Goal: Navigation & Orientation: Understand site structure

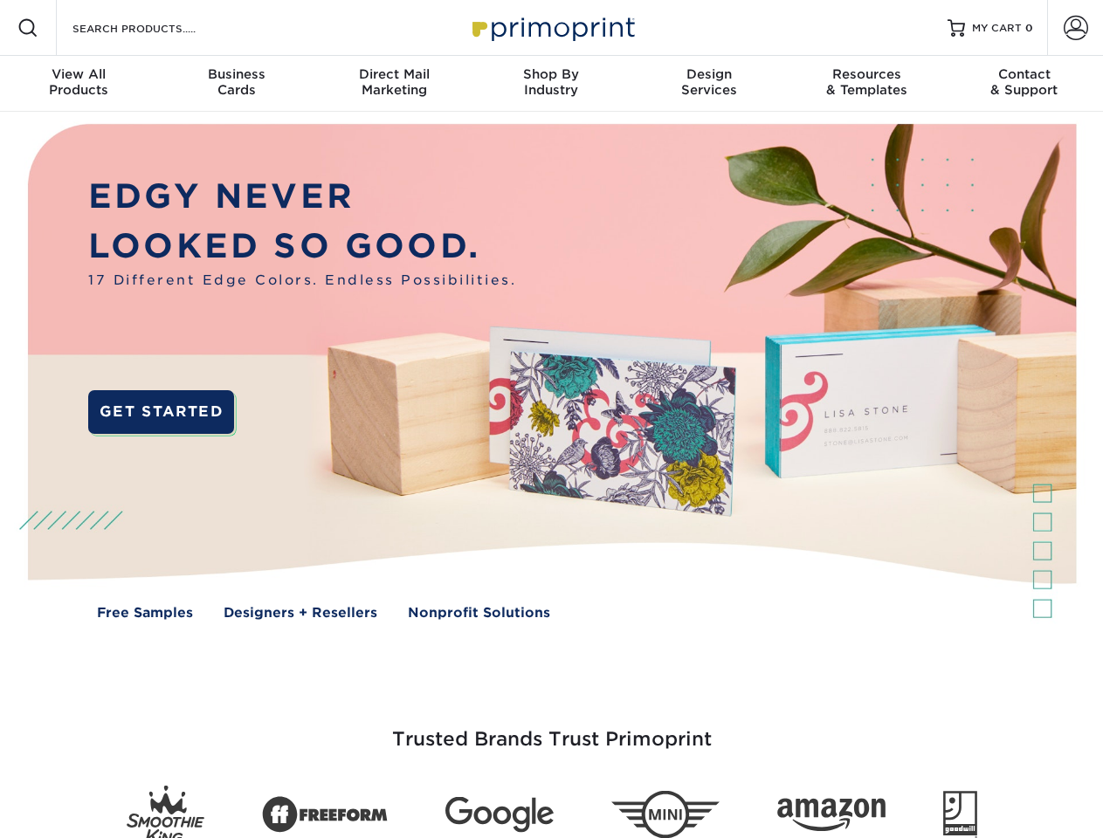
click at [551, 419] on img at bounding box center [551, 385] width 1092 height 546
click at [28, 28] on span at bounding box center [27, 27] width 21 height 21
click at [1075, 28] on span at bounding box center [1076, 28] width 24 height 24
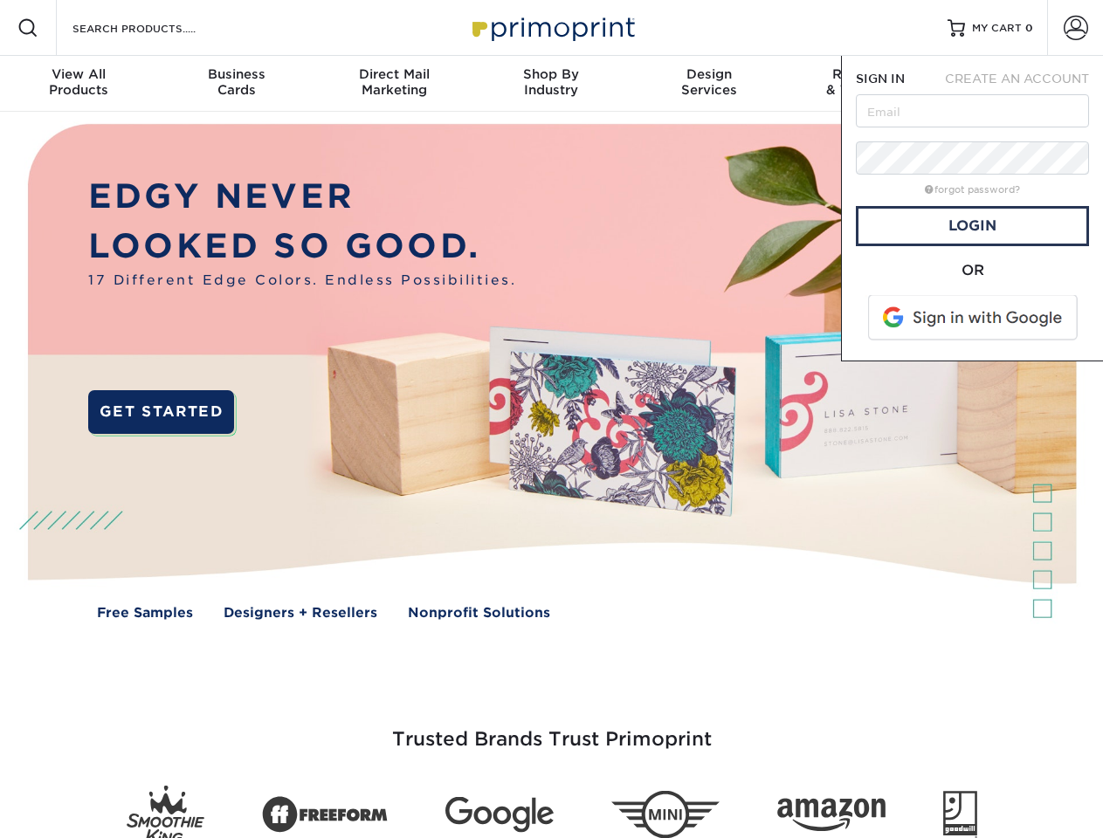
click at [79, 84] on div "View All Products" at bounding box center [78, 81] width 157 height 31
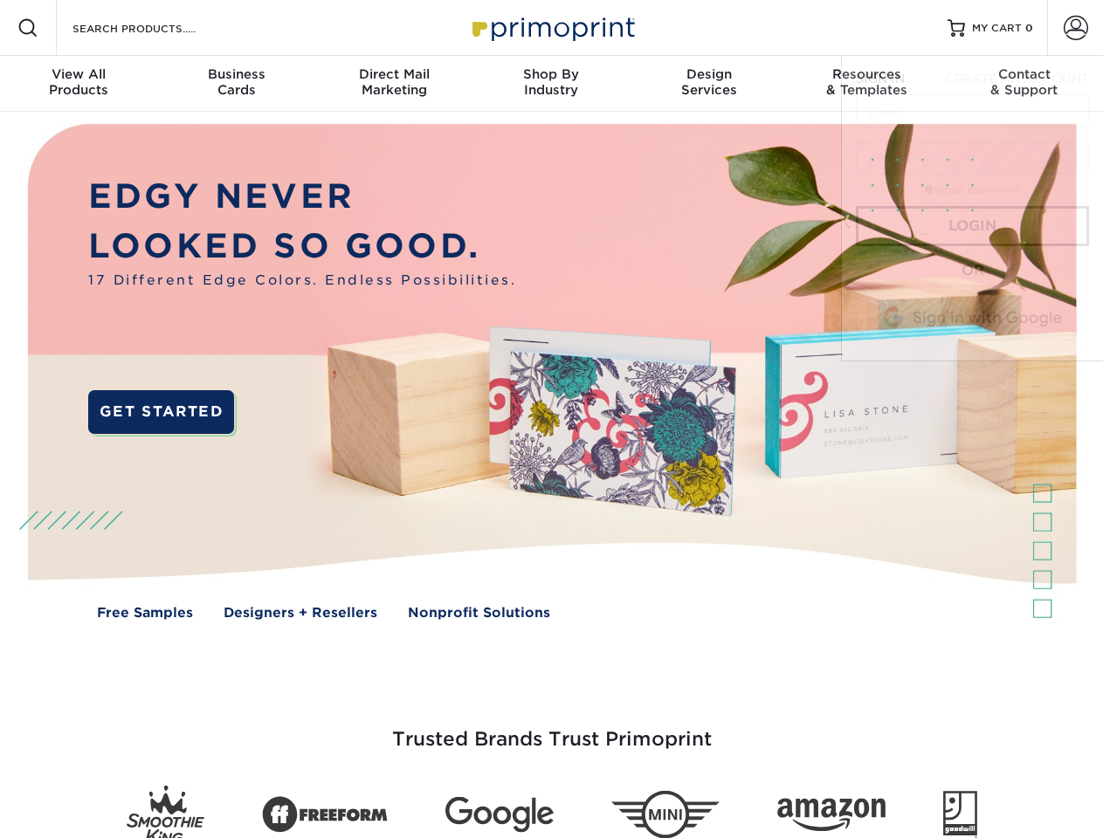
click at [236, 84] on div "Business Cards" at bounding box center [235, 81] width 157 height 31
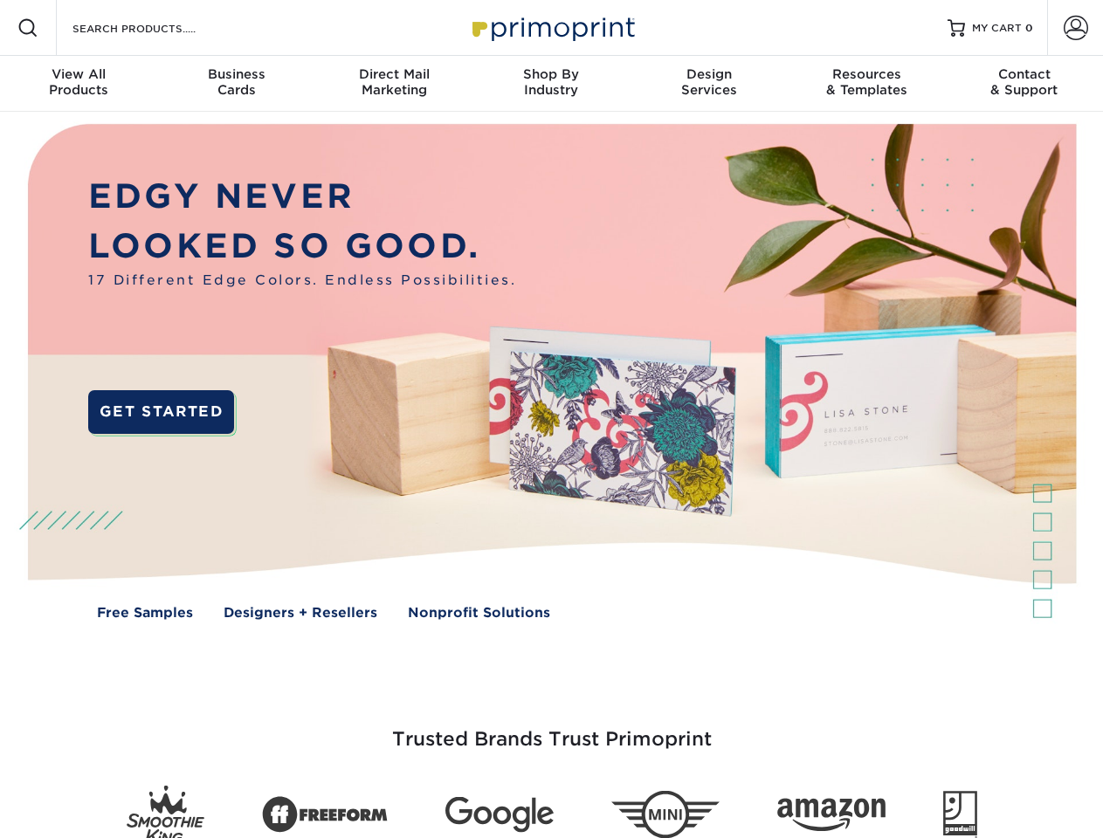
click at [394, 84] on div "Direct Mail Marketing" at bounding box center [393, 81] width 157 height 31
click at [551, 84] on div "Shop By Industry" at bounding box center [550, 81] width 157 height 31
click at [709, 84] on div "Design Services" at bounding box center [708, 81] width 157 height 31
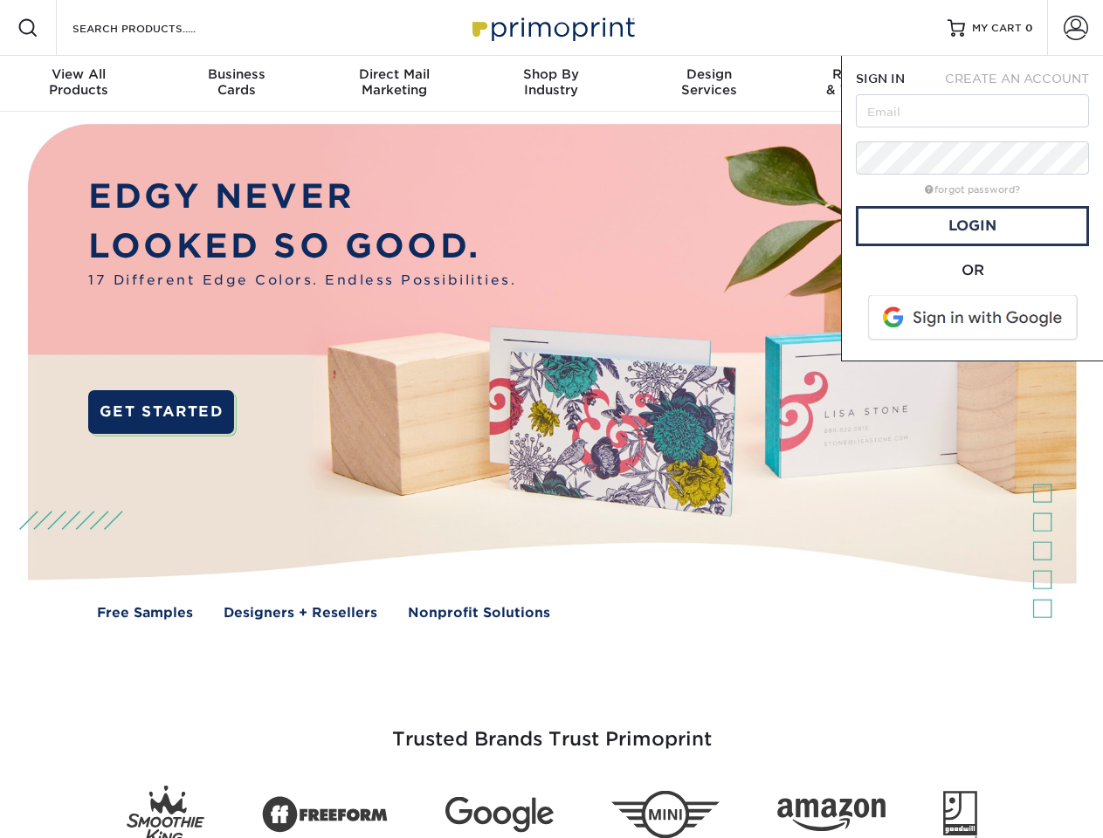
click at [866, 84] on span "SIGN IN" at bounding box center [880, 79] width 49 height 14
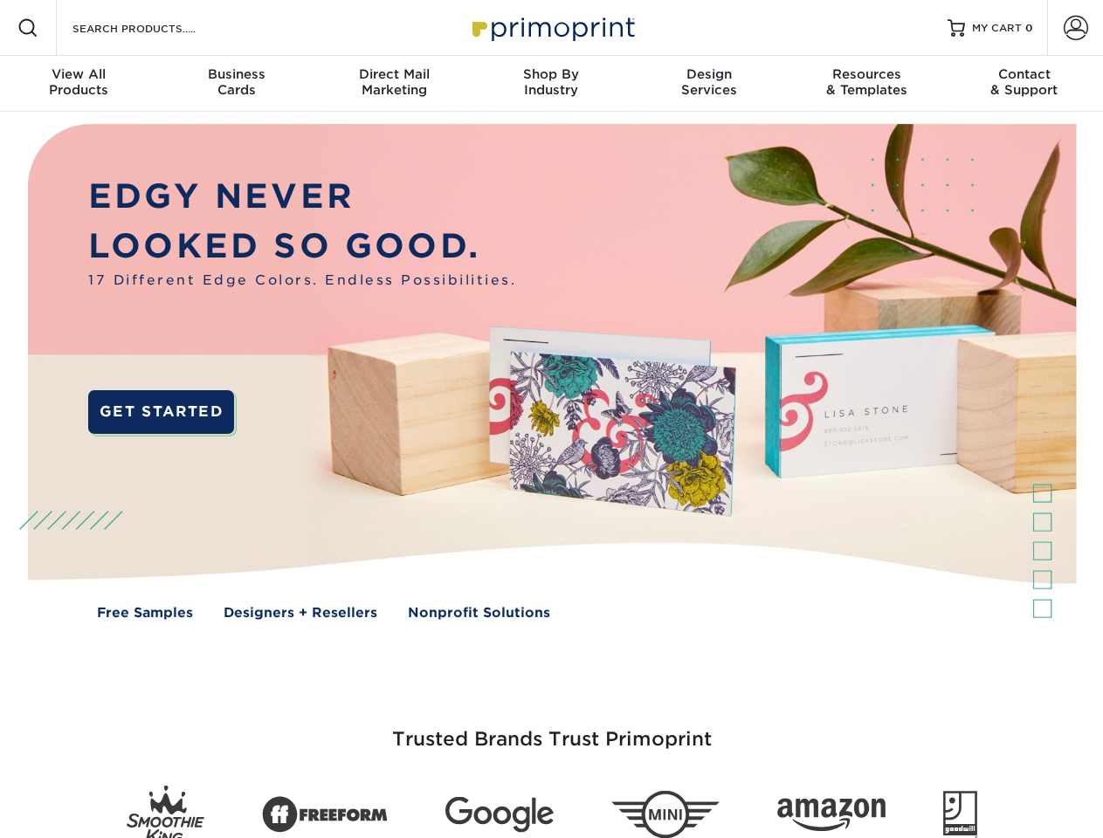
click at [1024, 84] on div "Contact & Support" at bounding box center [1024, 81] width 157 height 31
